Goal: Transaction & Acquisition: Purchase product/service

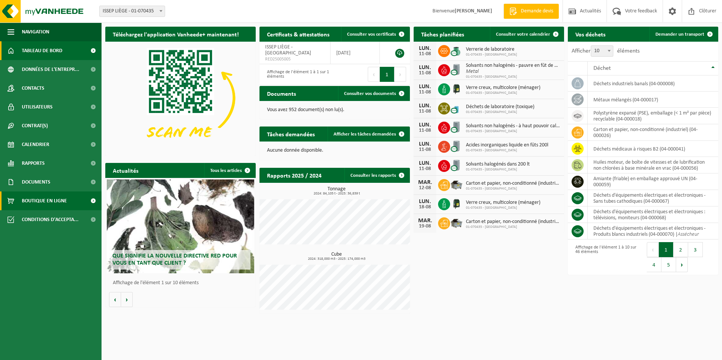
click at [32, 202] on span "Boutique en ligne" at bounding box center [44, 201] width 45 height 19
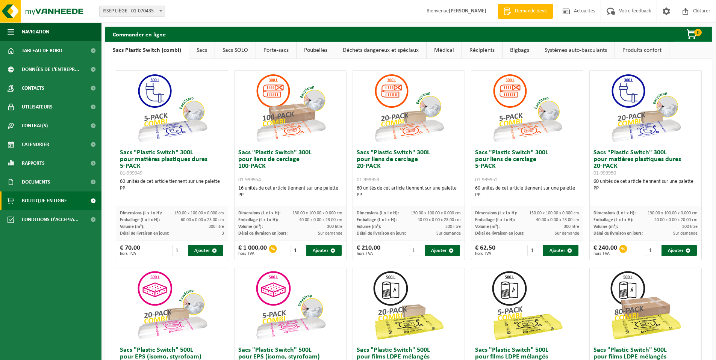
click at [436, 53] on link "Médical" at bounding box center [444, 50] width 35 height 17
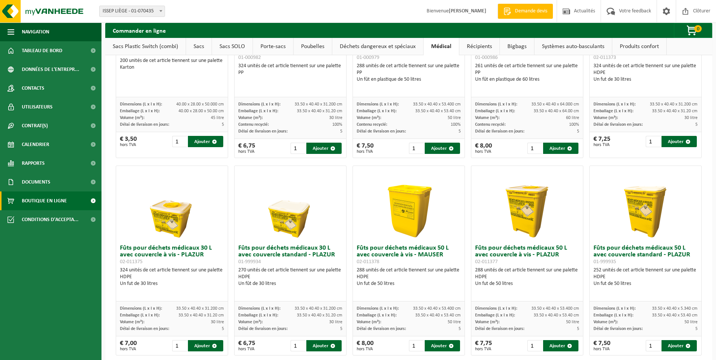
scroll to position [113, 0]
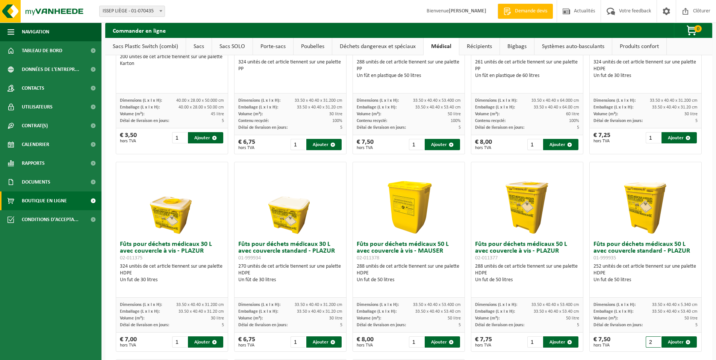
click at [650, 340] on input "2" at bounding box center [653, 342] width 15 height 11
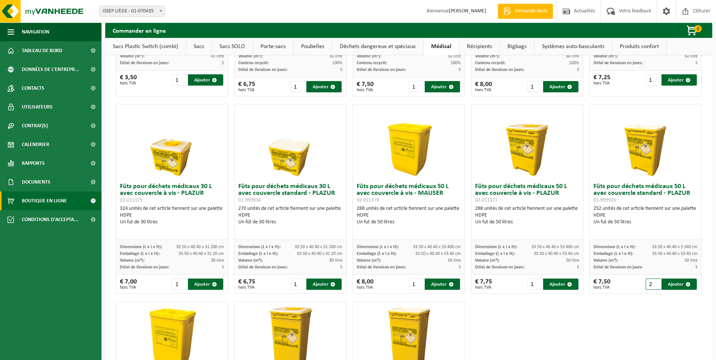
scroll to position [188, 0]
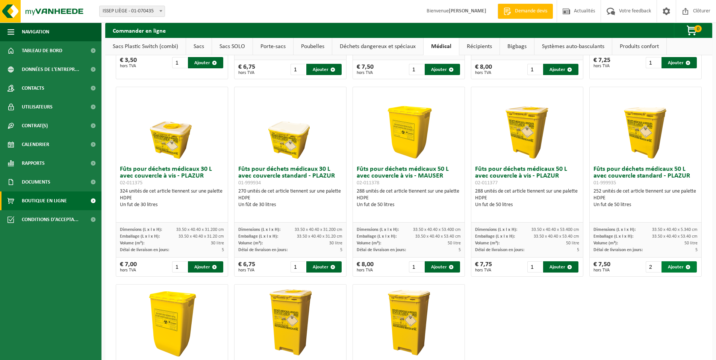
click at [675, 267] on button "Ajouter" at bounding box center [679, 267] width 35 height 11
type input "1"
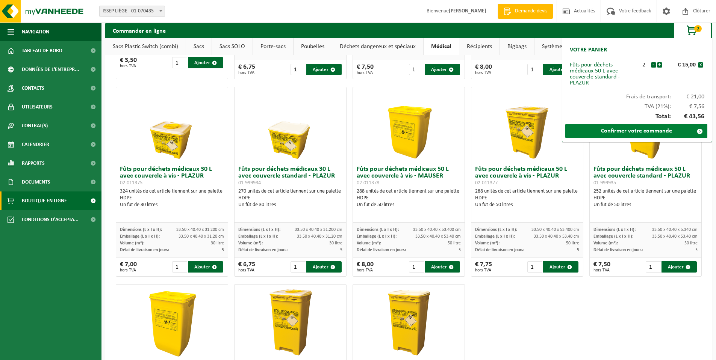
click at [640, 130] on link "Confirmer votre commande" at bounding box center [636, 131] width 142 height 14
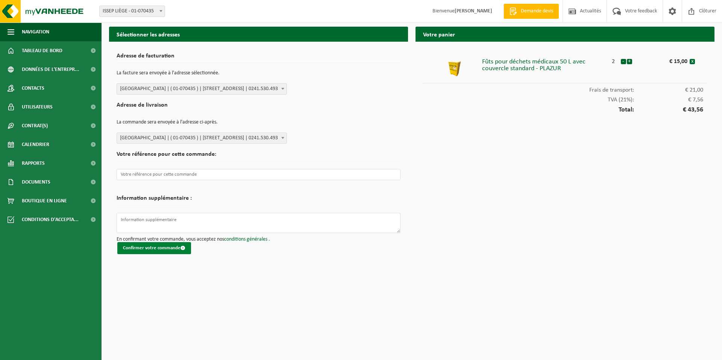
click at [144, 247] on button "Confirmer votre commande" at bounding box center [154, 248] width 74 height 12
